Goal: Task Accomplishment & Management: Manage account settings

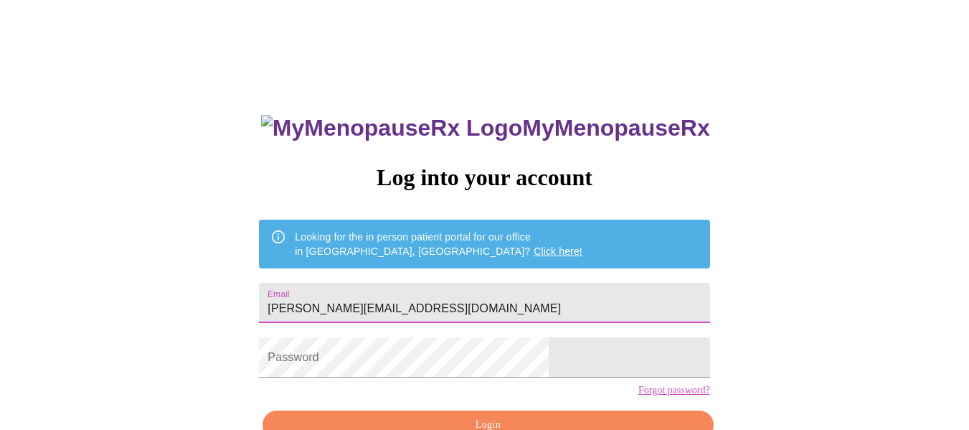
type input "[PERSON_NAME][EMAIL_ADDRESS][DOMAIN_NAME]"
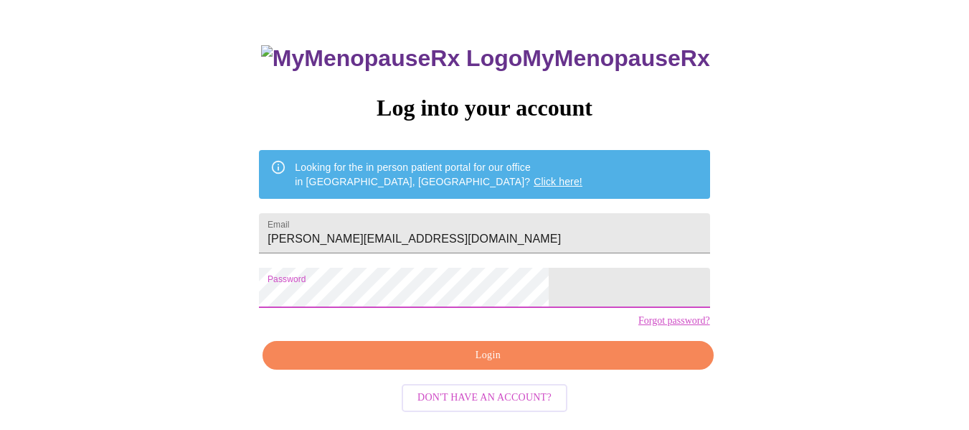
scroll to position [84, 0]
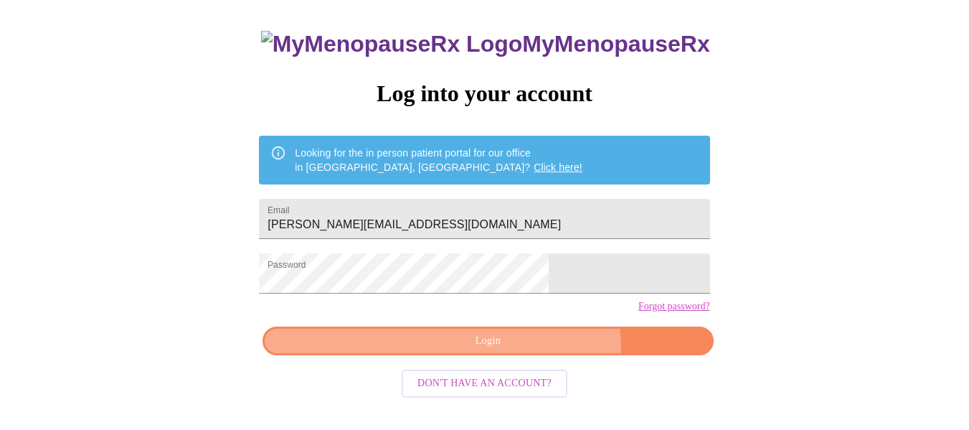
click at [523, 350] on span "Login" at bounding box center [488, 341] width 418 height 18
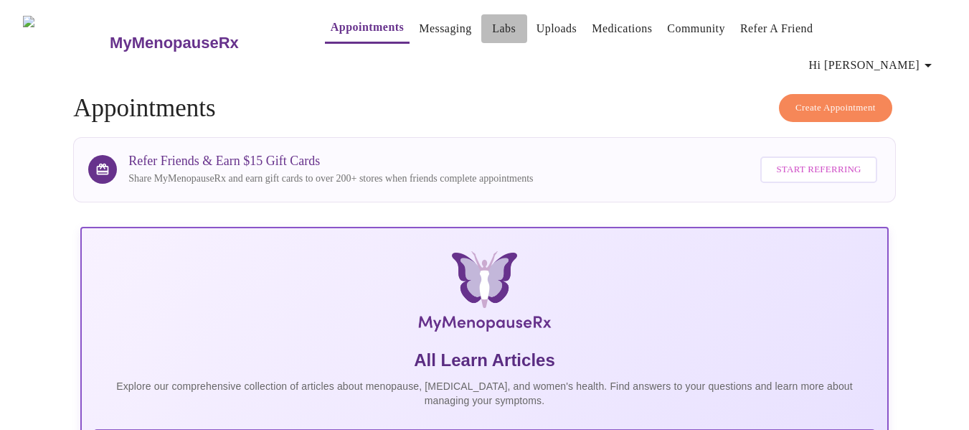
click at [492, 35] on link "Labs" at bounding box center [504, 29] width 24 height 20
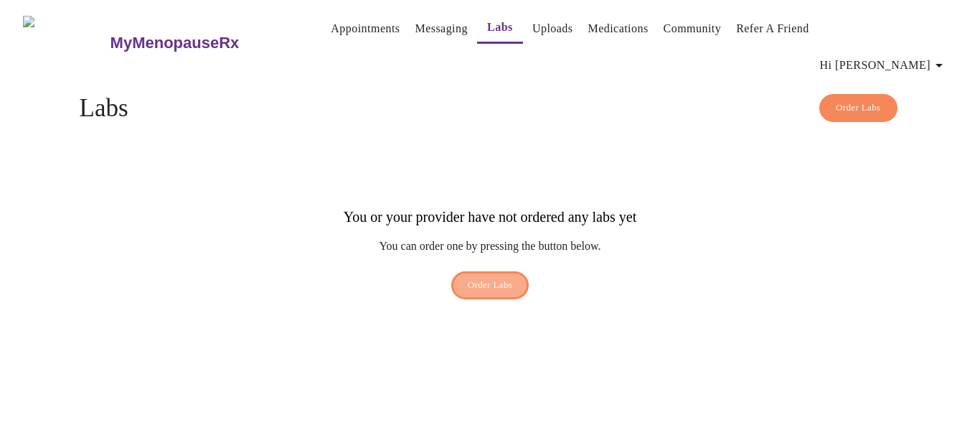
click at [474, 277] on span "Order Labs" at bounding box center [490, 285] width 45 height 17
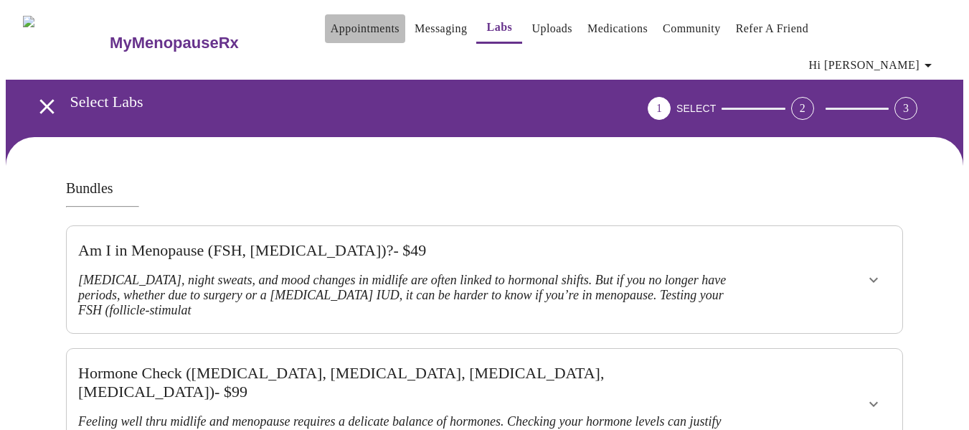
click at [357, 30] on link "Appointments" at bounding box center [365, 29] width 69 height 20
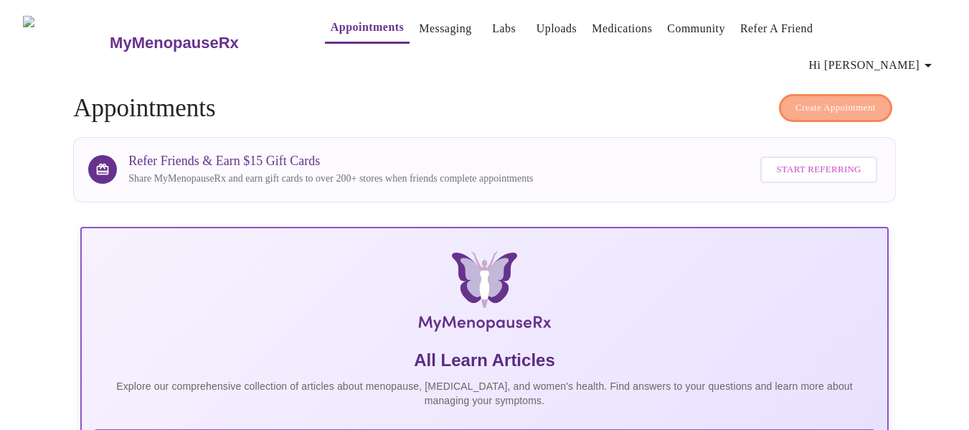
click at [872, 100] on span "Create Appointment" at bounding box center [836, 108] width 80 height 17
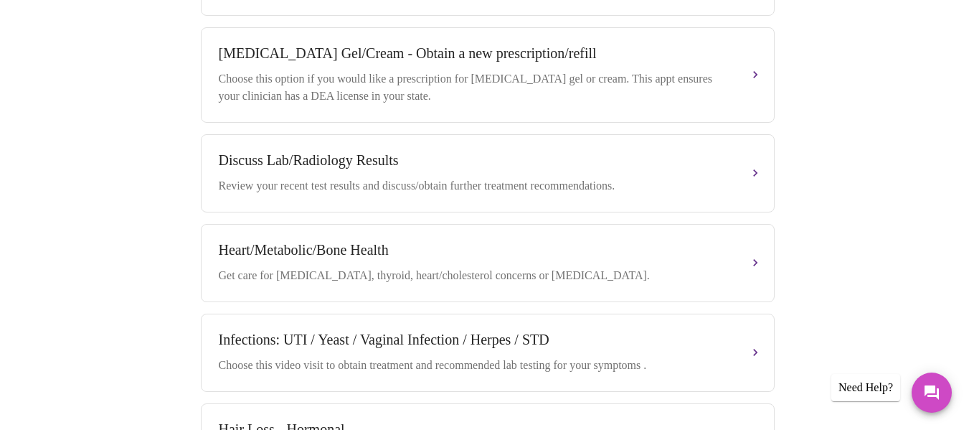
scroll to position [657, 0]
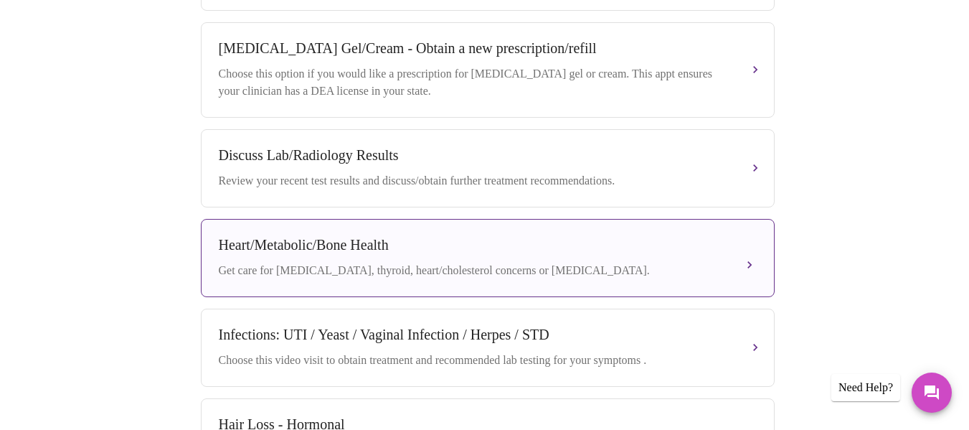
click at [705, 262] on div "Get care for [MEDICAL_DATA], thyroid, heart/cholesterol concerns or [MEDICAL_DA…" at bounding box center [473, 270] width 509 height 17
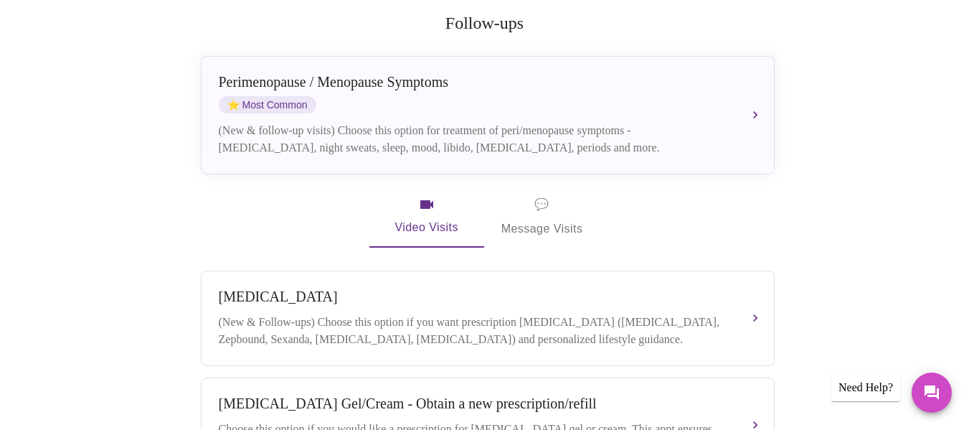
scroll to position [0, 0]
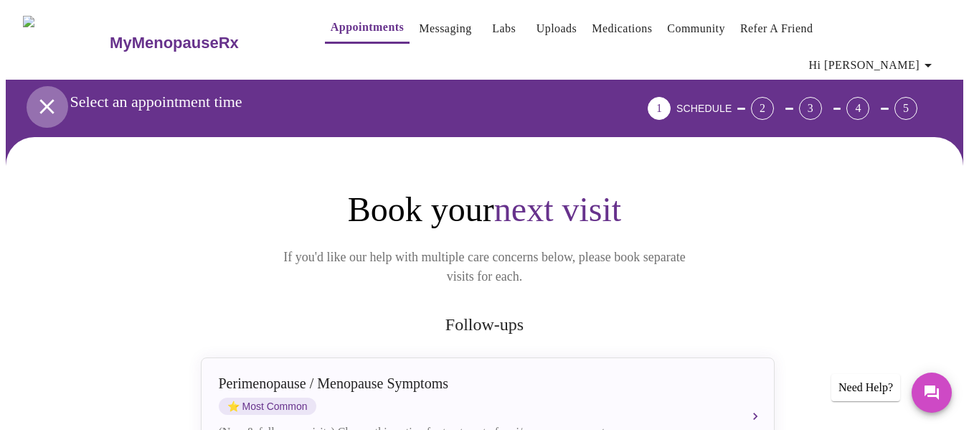
click at [34, 94] on icon "open drawer" at bounding box center [46, 106] width 25 height 25
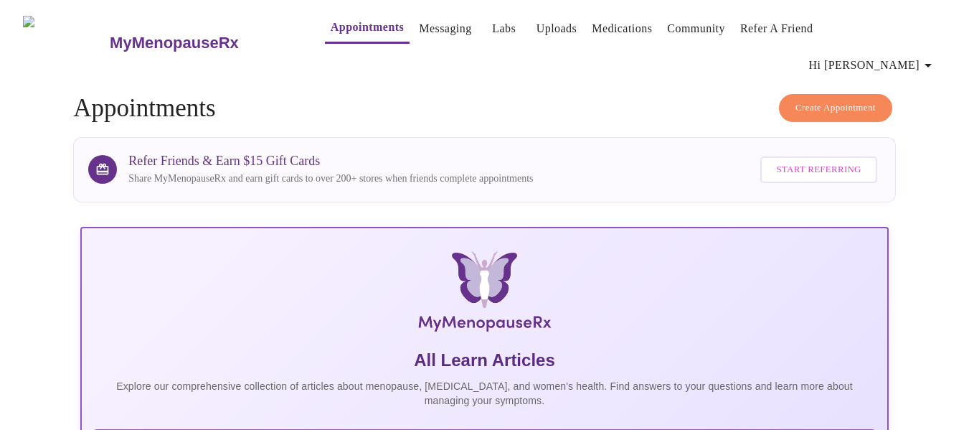
click at [147, 349] on h5 "All Learn Articles" at bounding box center [484, 360] width 783 height 23
